Goal: Task Accomplishment & Management: Use online tool/utility

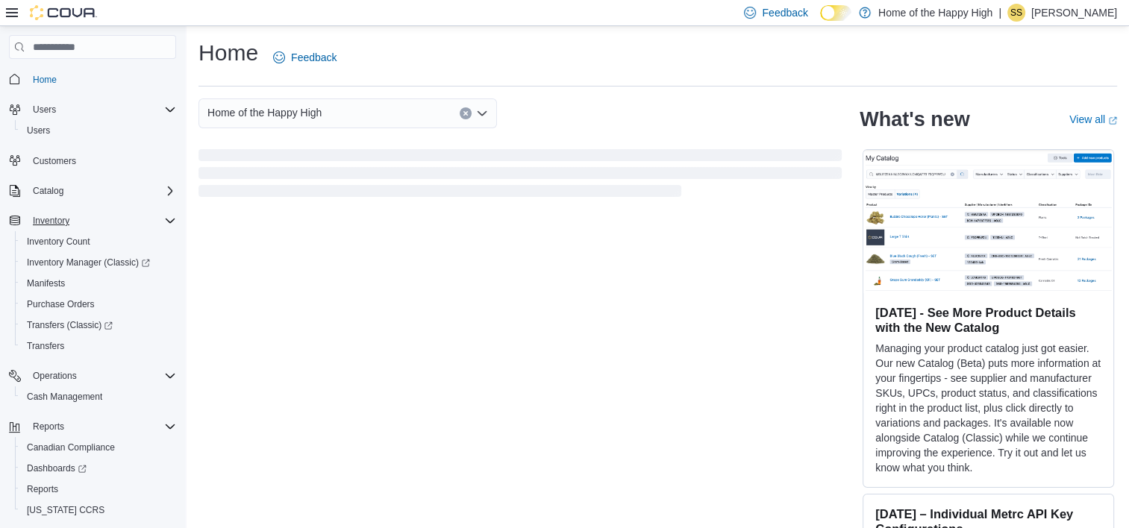
click at [87, 215] on div "Inventory" at bounding box center [101, 221] width 149 height 18
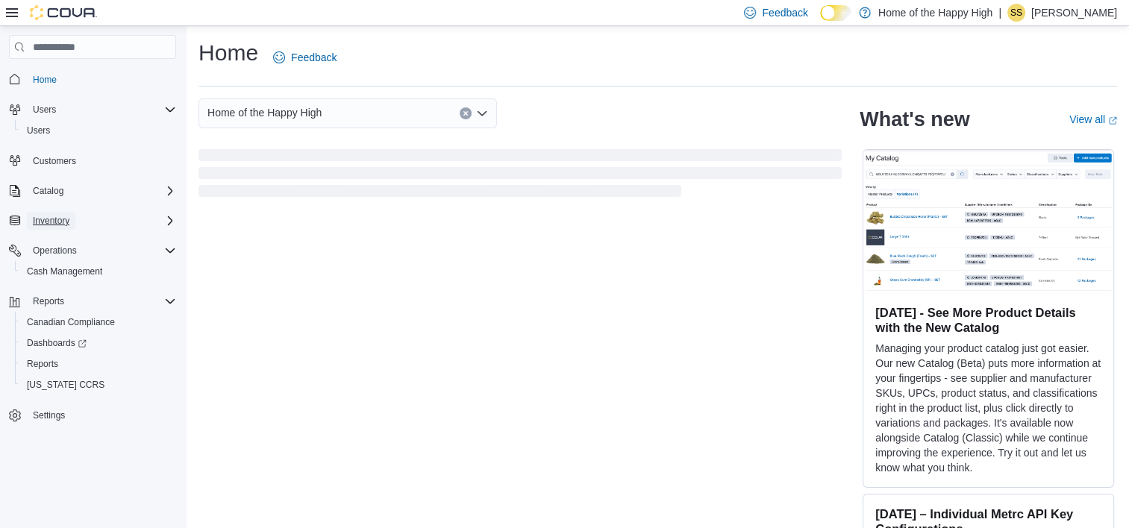
click at [63, 222] on span "Inventory" at bounding box center [51, 221] width 37 height 12
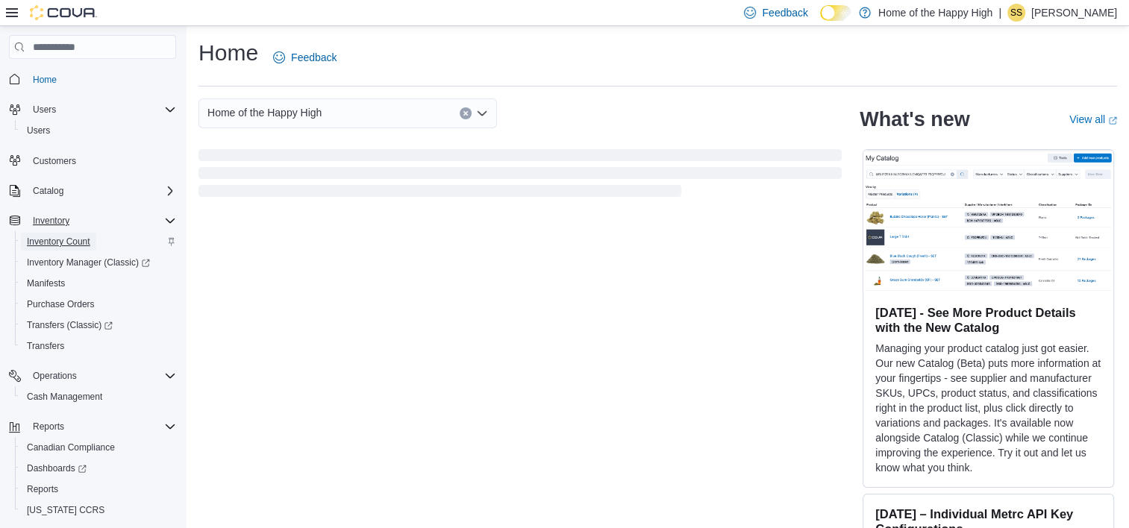
click at [80, 236] on span "Inventory Count" at bounding box center [58, 242] width 63 height 12
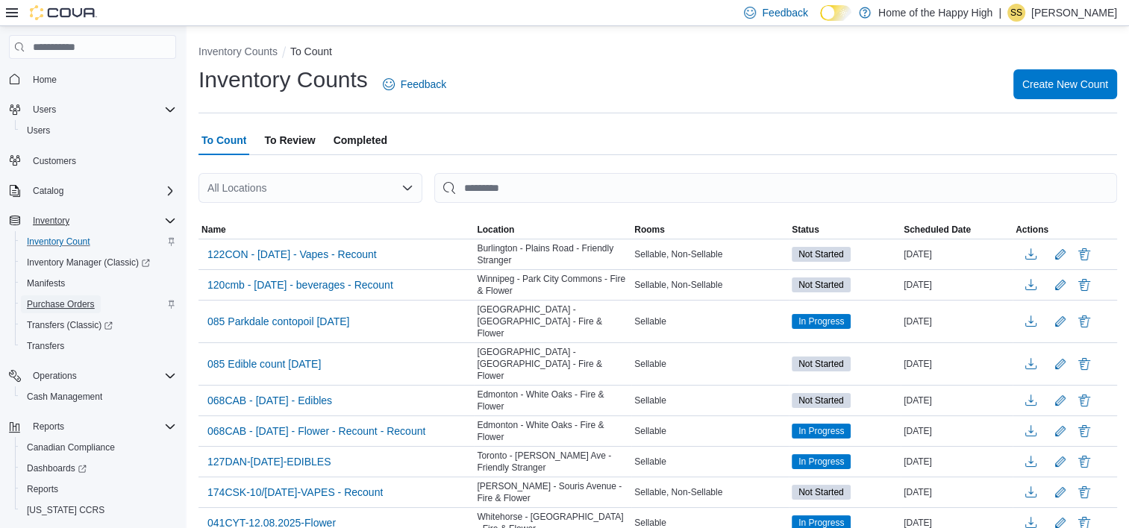
click at [78, 301] on span "Purchase Orders" at bounding box center [61, 304] width 68 height 12
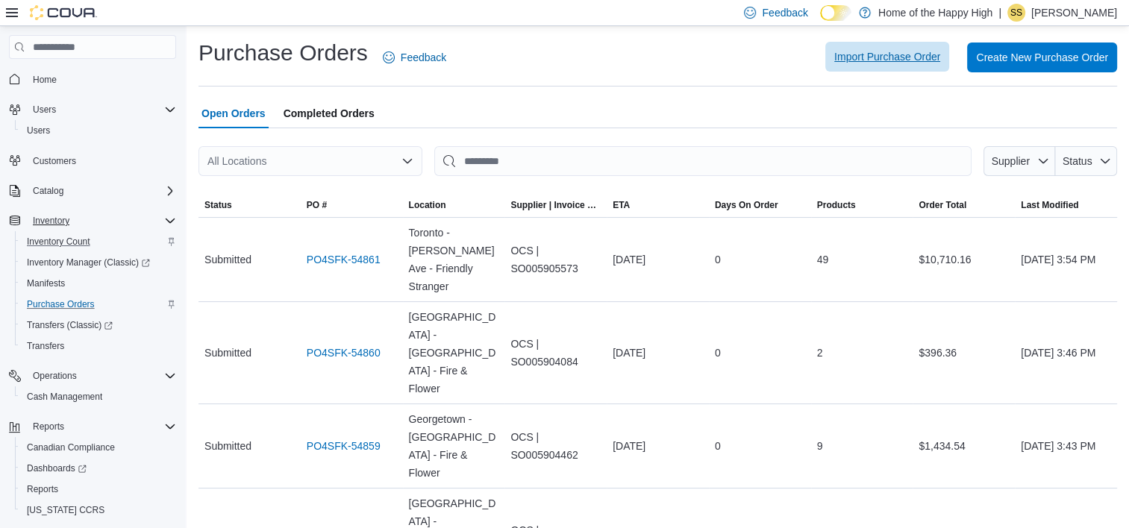
click at [890, 57] on span "Import Purchase Order" at bounding box center [887, 56] width 106 height 15
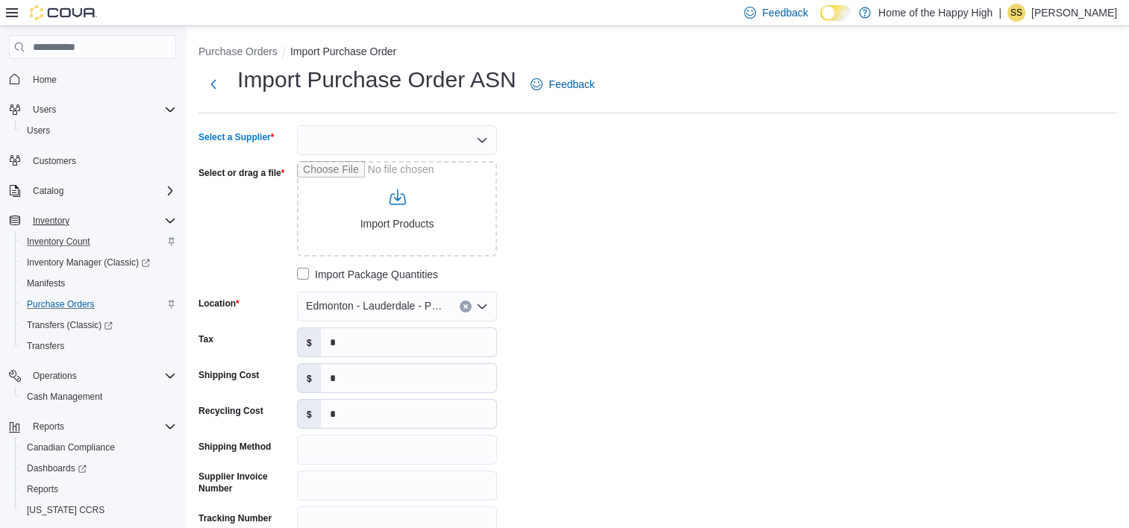
click at [425, 145] on div at bounding box center [397, 140] width 200 height 30
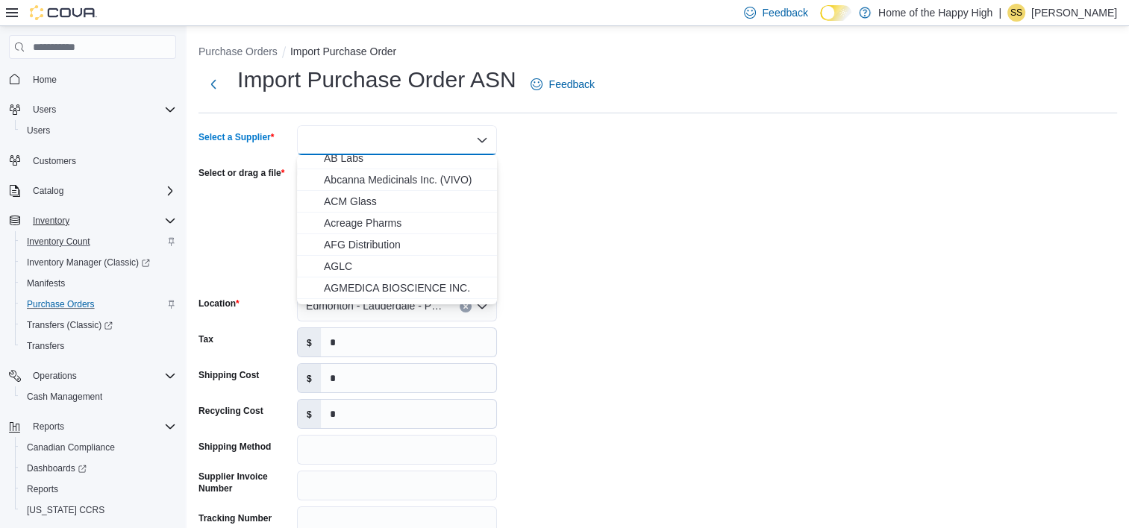
scroll to position [139, 0]
click at [360, 266] on span "AGLC" at bounding box center [406, 264] width 164 height 15
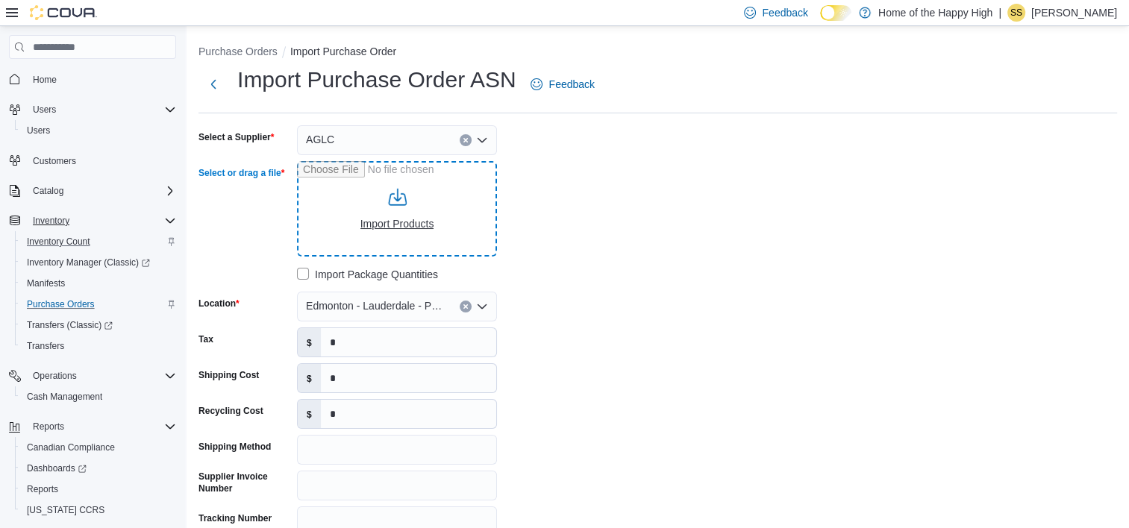
click at [394, 226] on input "Select or drag a file" at bounding box center [397, 208] width 200 height 95
type input "**********"
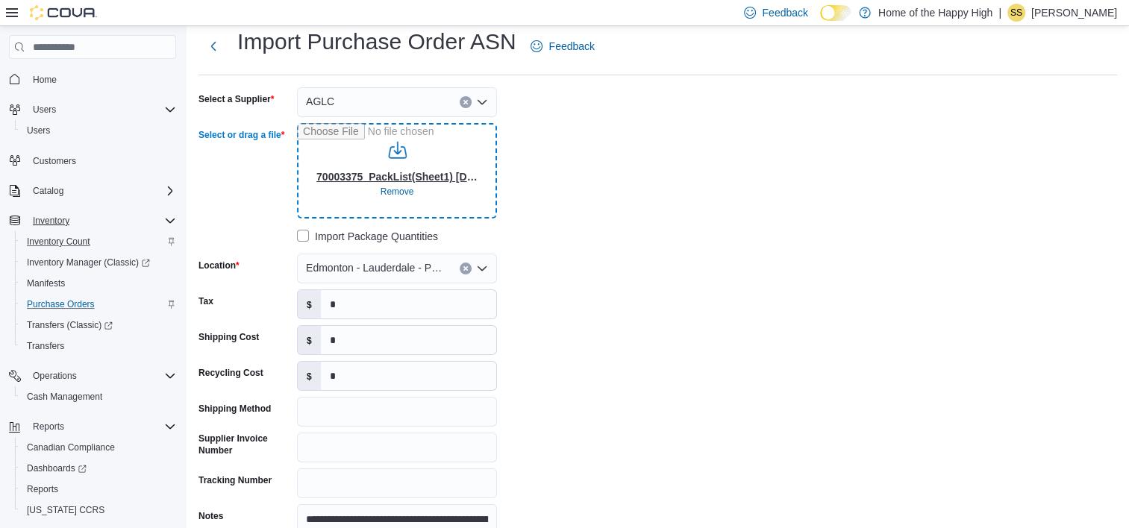
scroll to position [36, 0]
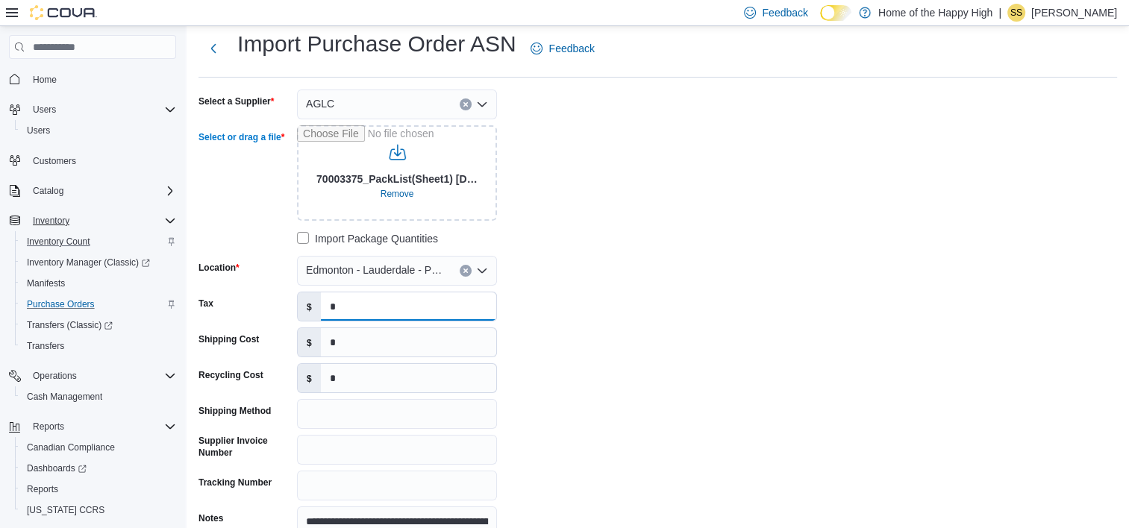
click at [394, 295] on input "*" at bounding box center [408, 306] width 175 height 28
type input "*******"
click at [414, 346] on input "*" at bounding box center [408, 342] width 175 height 28
type input "***"
click at [566, 366] on div "**********" at bounding box center [422, 313] width 448 height 447
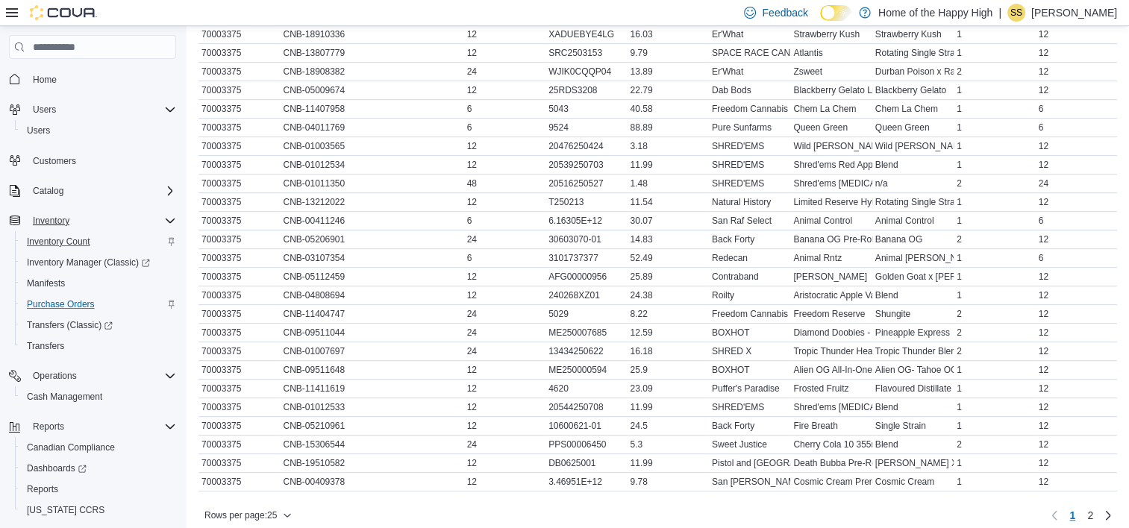
scroll to position [712, 0]
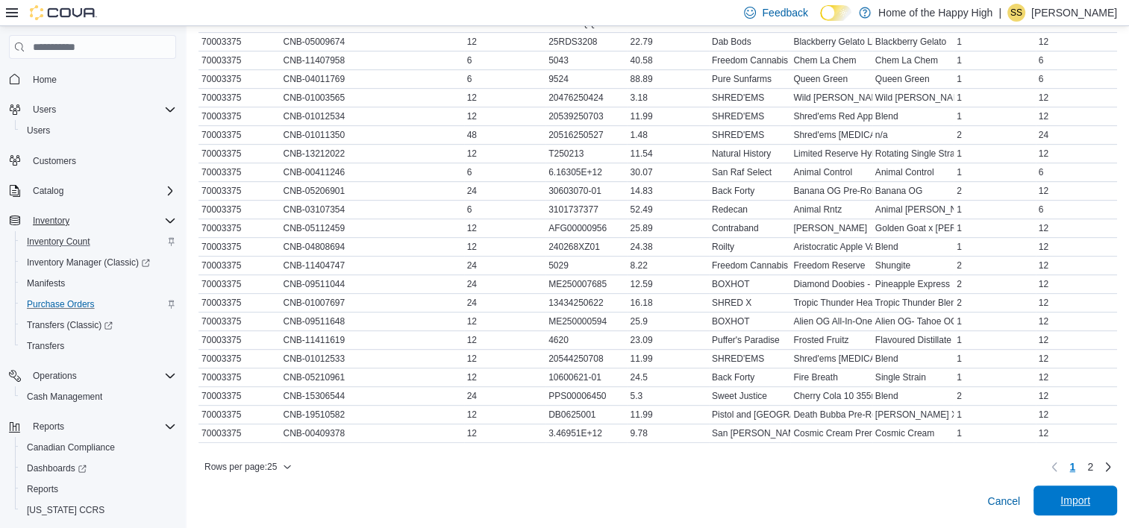
click at [1090, 498] on span "Import" at bounding box center [1075, 500] width 30 height 15
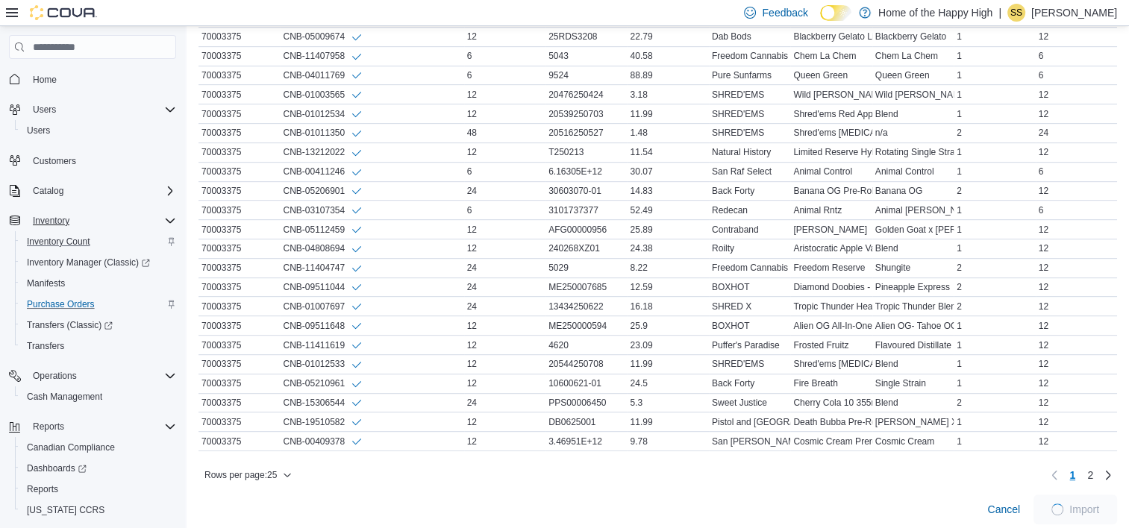
scroll to position [728, 0]
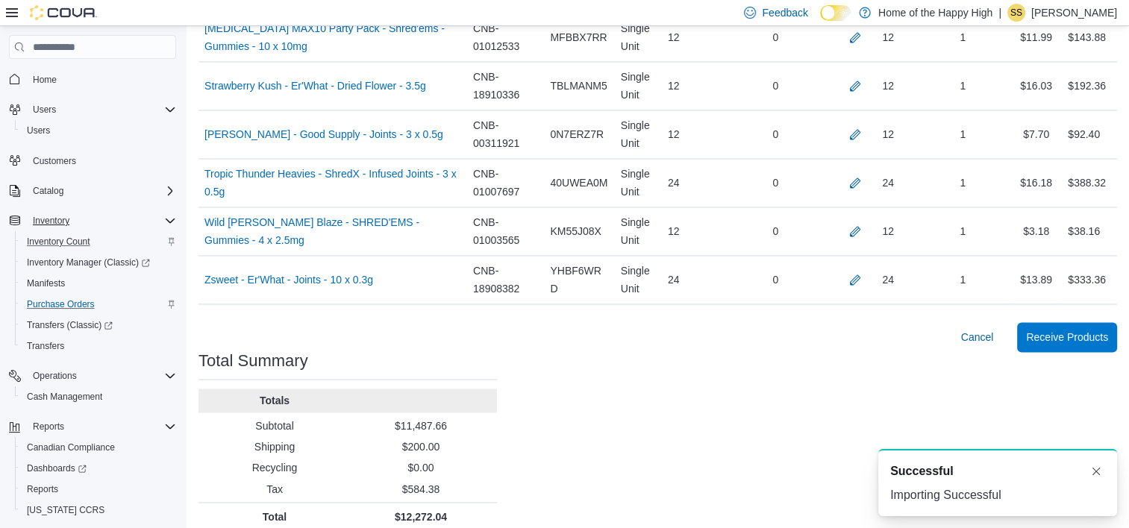
scroll to position [2352, 0]
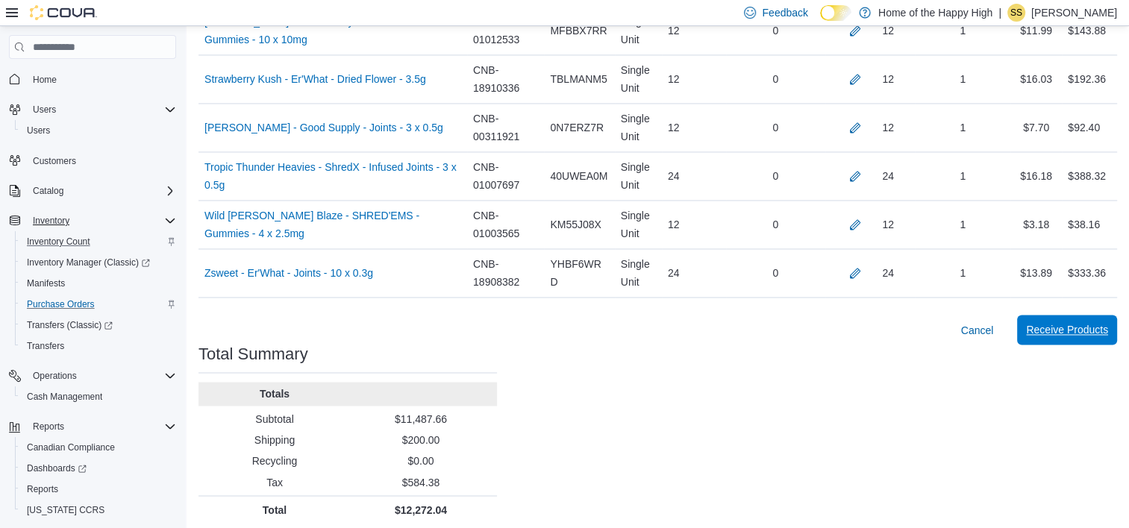
click at [1080, 322] on span "Receive Products" at bounding box center [1067, 329] width 82 height 15
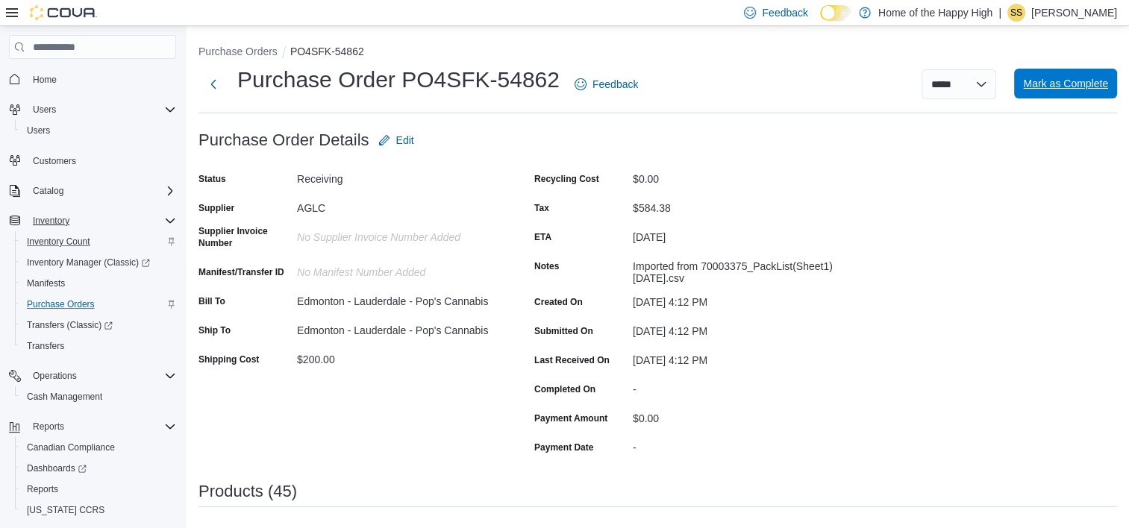
click at [1082, 81] on span "Mark as Complete" at bounding box center [1065, 83] width 85 height 15
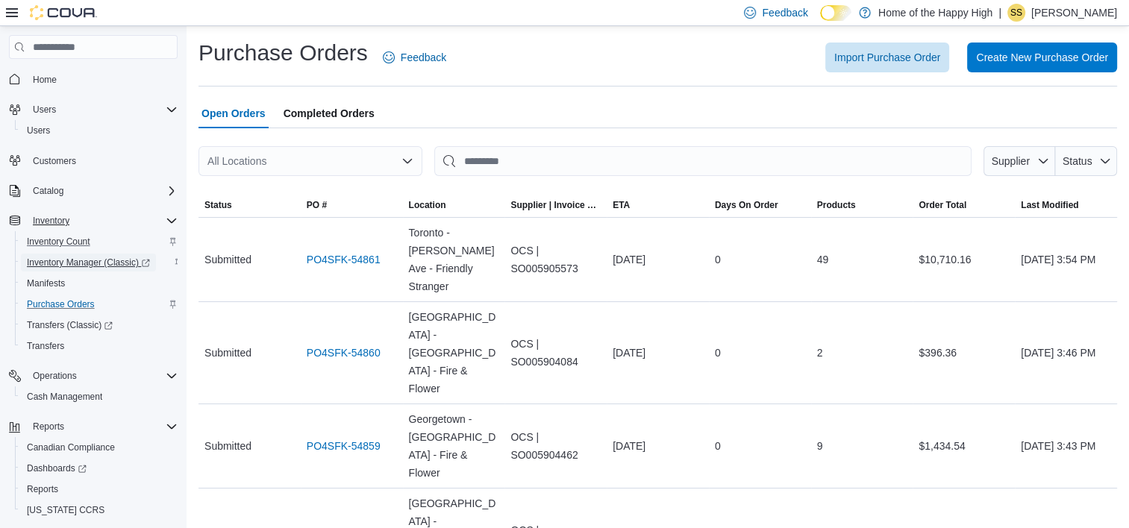
click at [95, 261] on span "Inventory Manager (Classic)" at bounding box center [88, 263] width 123 height 12
